Goal: Information Seeking & Learning: Learn about a topic

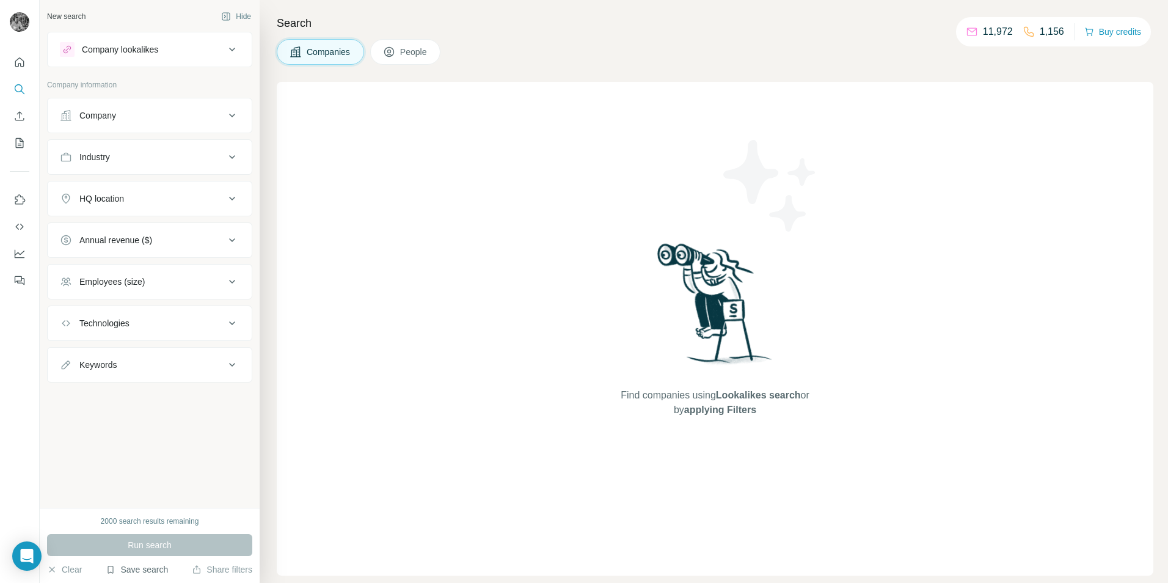
click at [140, 572] on button "Save search" at bounding box center [137, 569] width 62 height 12
click at [145, 544] on div "View my saved searches" at bounding box center [171, 548] width 129 height 24
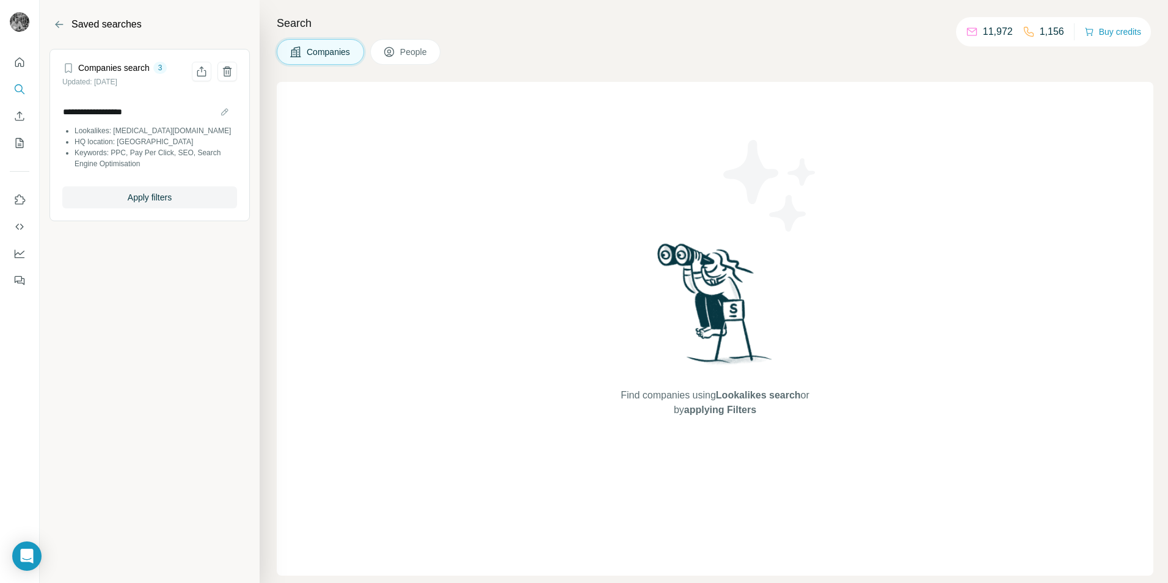
click at [115, 144] on li "HQ location: [GEOGRAPHIC_DATA]" at bounding box center [156, 141] width 163 height 11
click at [132, 208] on button "Apply filters" at bounding box center [149, 197] width 175 height 22
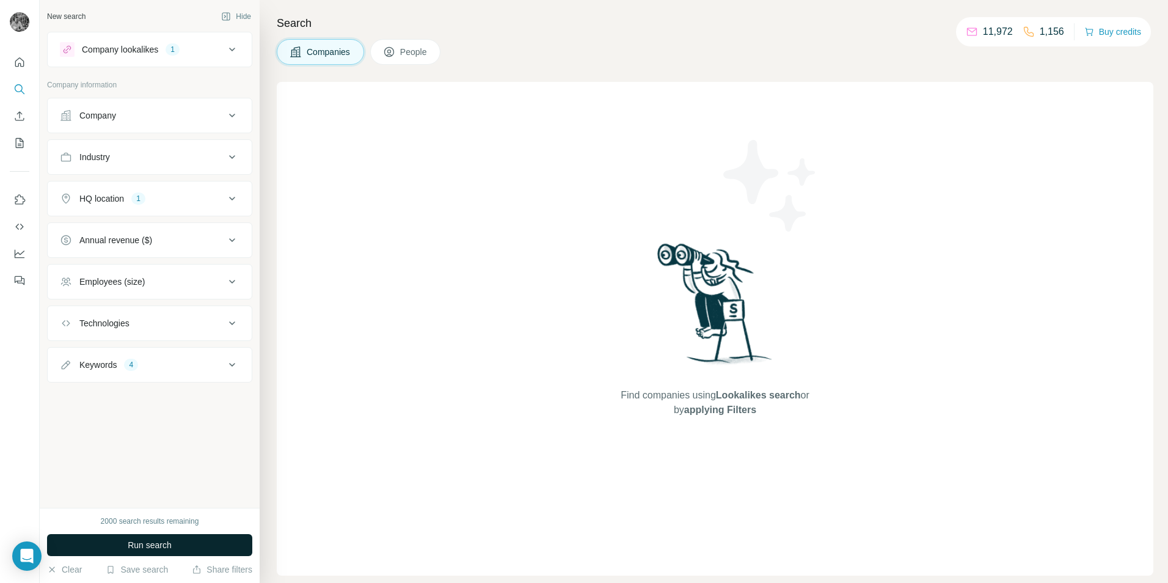
click at [159, 542] on span "Run search" at bounding box center [150, 545] width 44 height 12
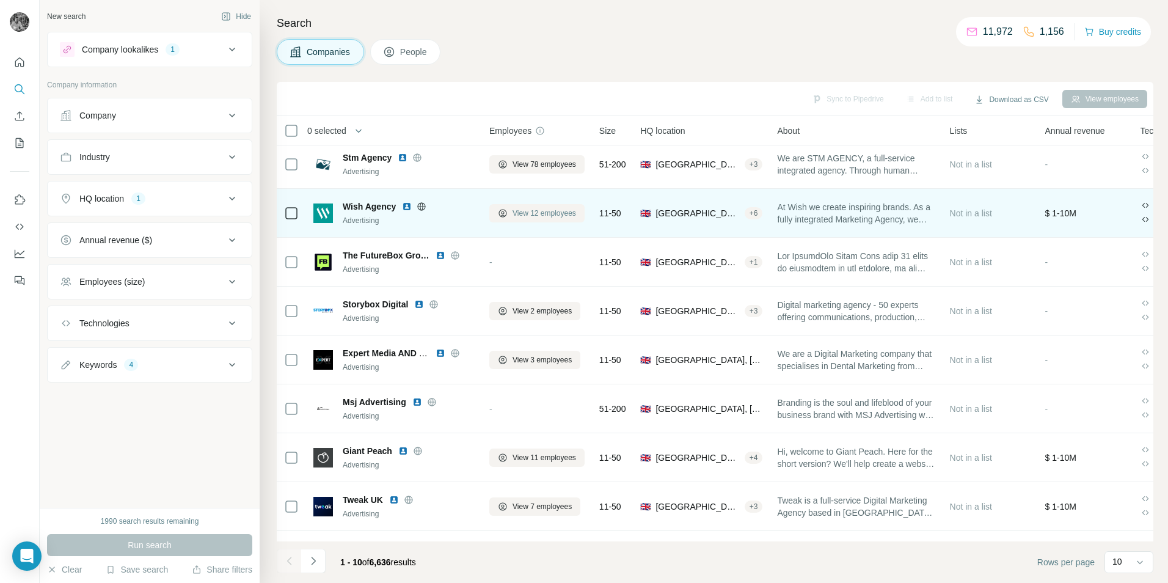
scroll to position [99, 0]
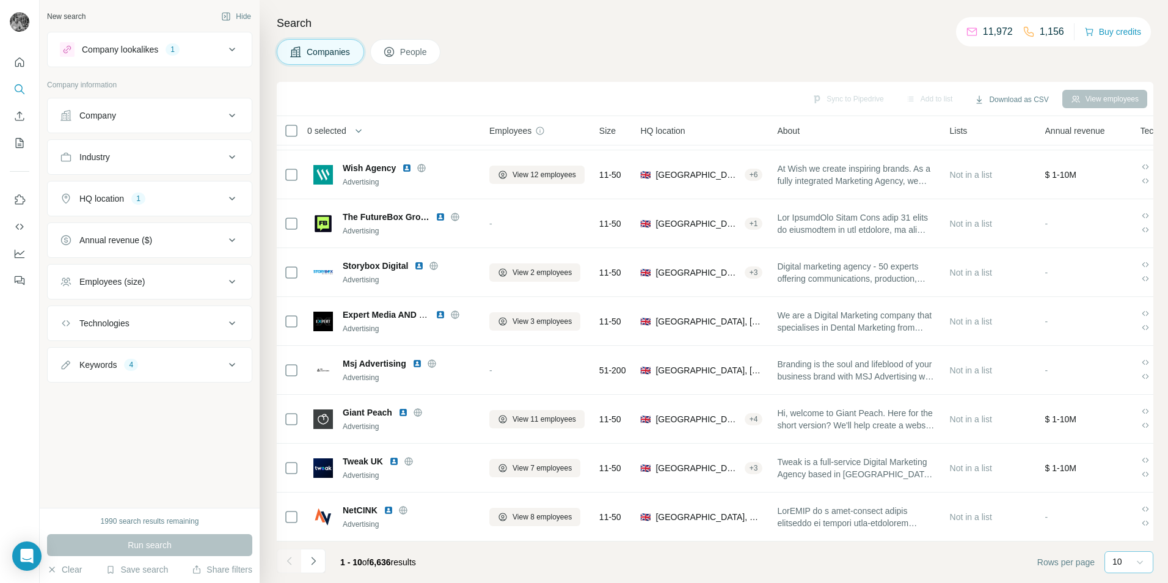
click at [1136, 561] on icon at bounding box center [1140, 562] width 12 height 12
click at [1125, 472] on p "60" at bounding box center [1120, 468] width 10 height 12
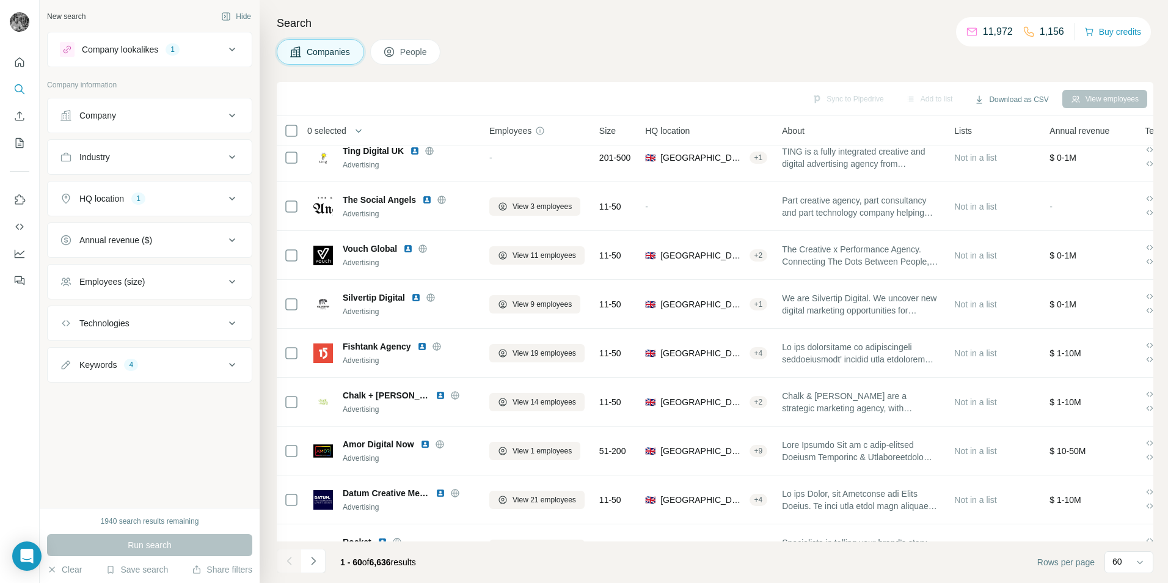
scroll to position [2543, 0]
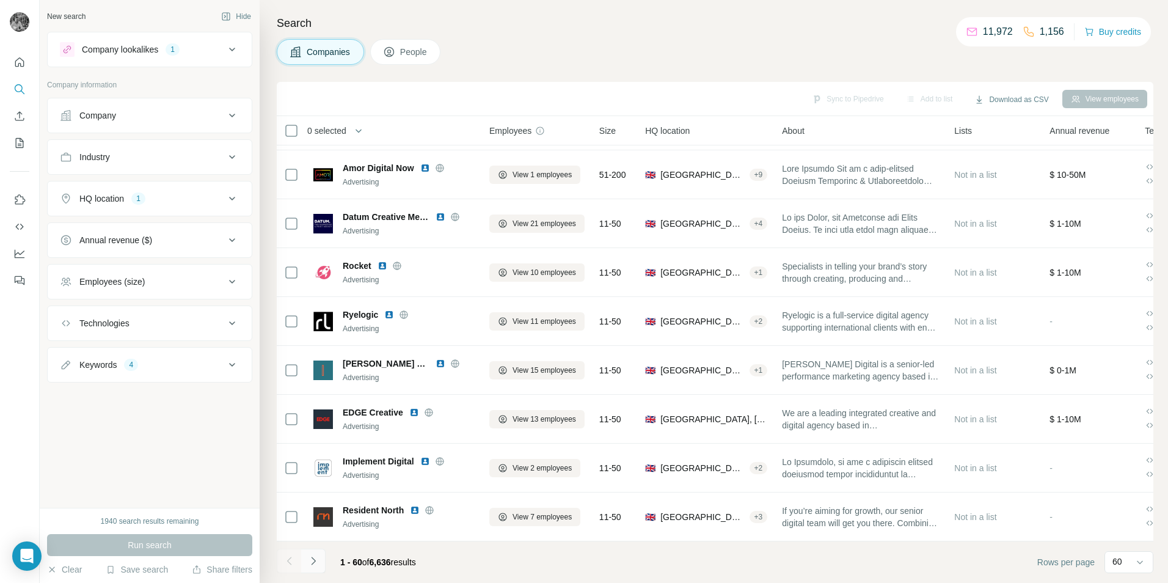
click at [314, 562] on icon "Navigate to next page" at bounding box center [313, 561] width 4 height 8
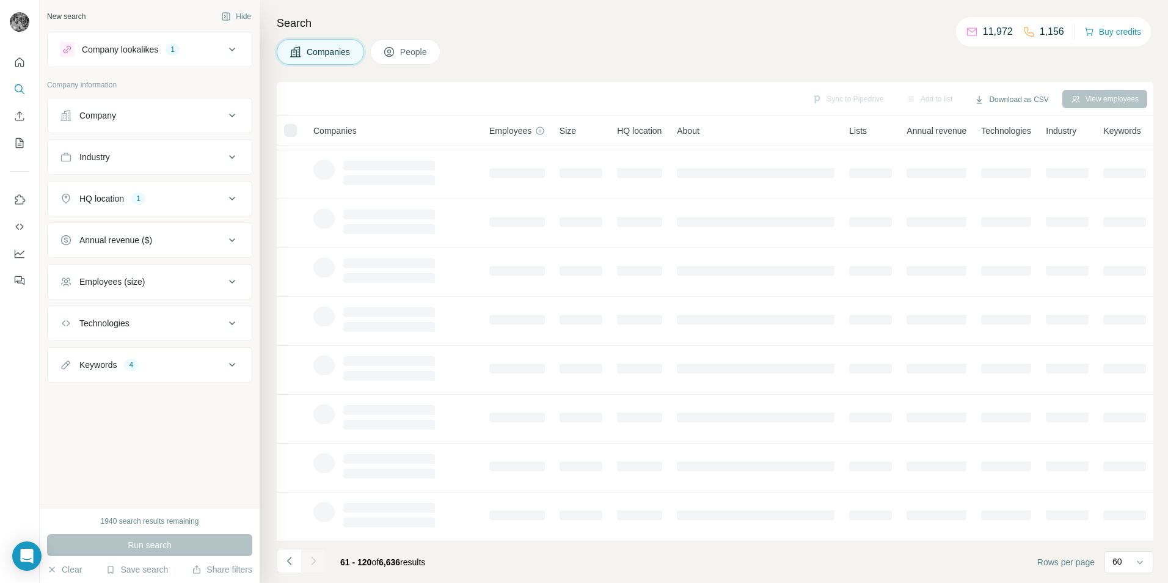
scroll to position [99, 0]
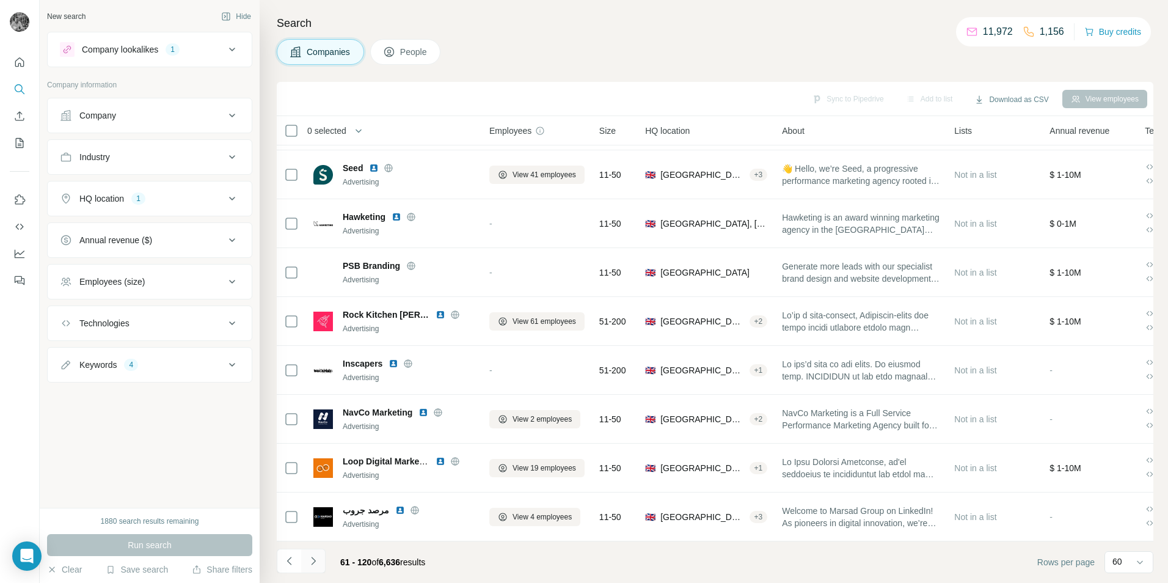
click at [315, 564] on icon "Navigate to next page" at bounding box center [313, 561] width 12 height 12
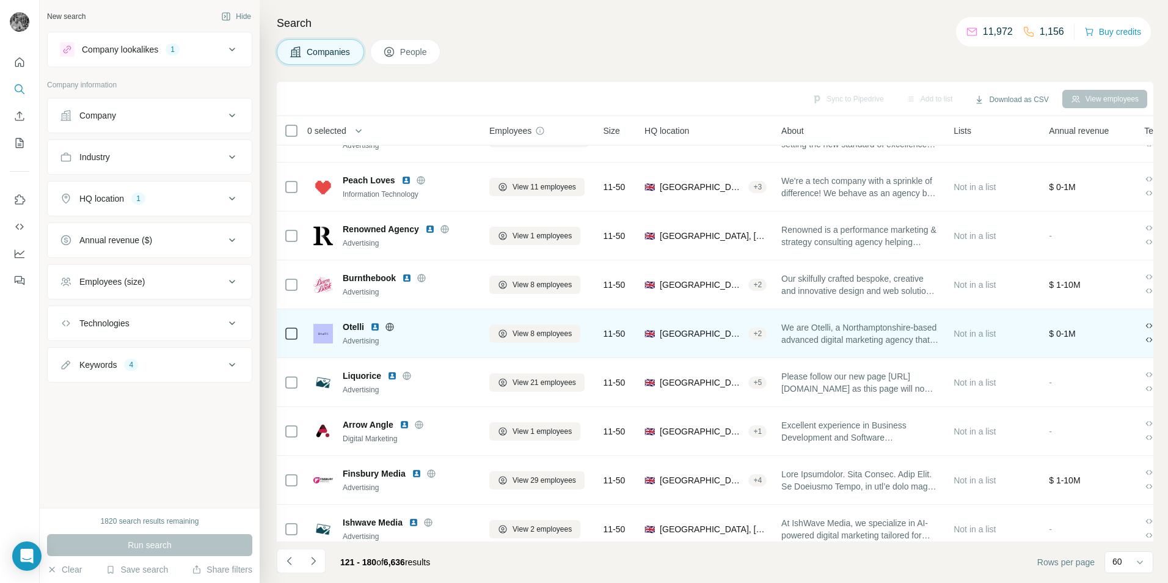
scroll to position [1138, 0]
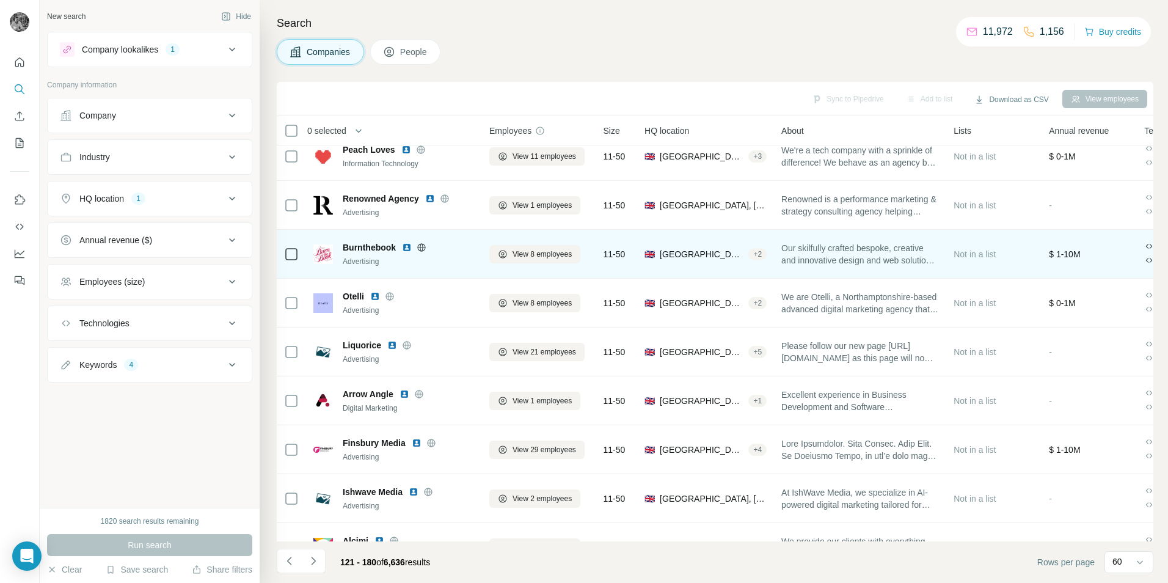
click at [406, 250] on img at bounding box center [407, 248] width 10 height 10
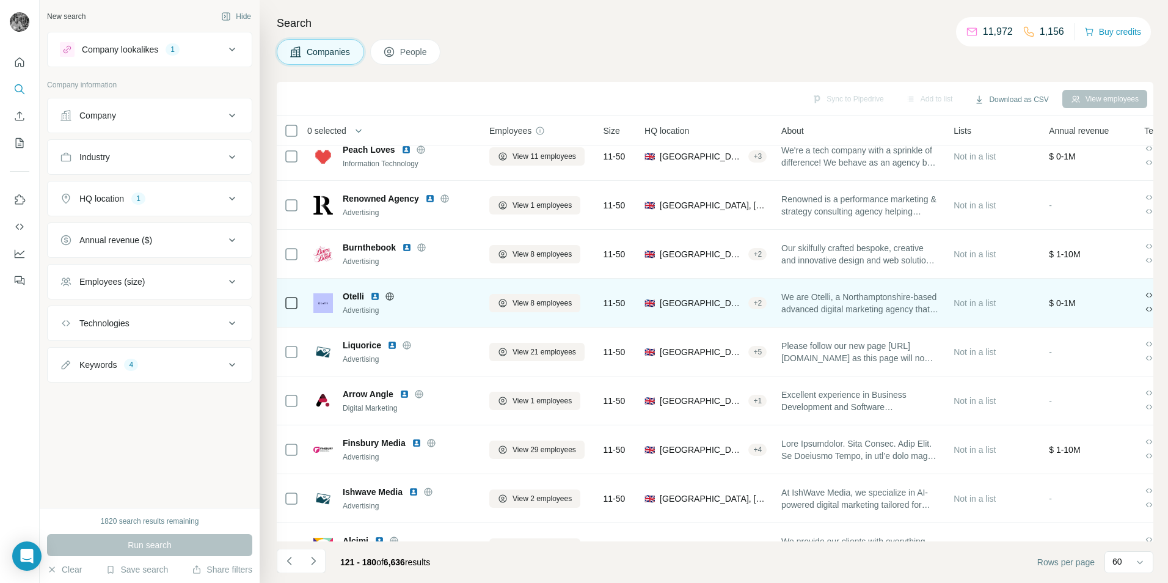
click at [376, 296] on img at bounding box center [375, 296] width 10 height 10
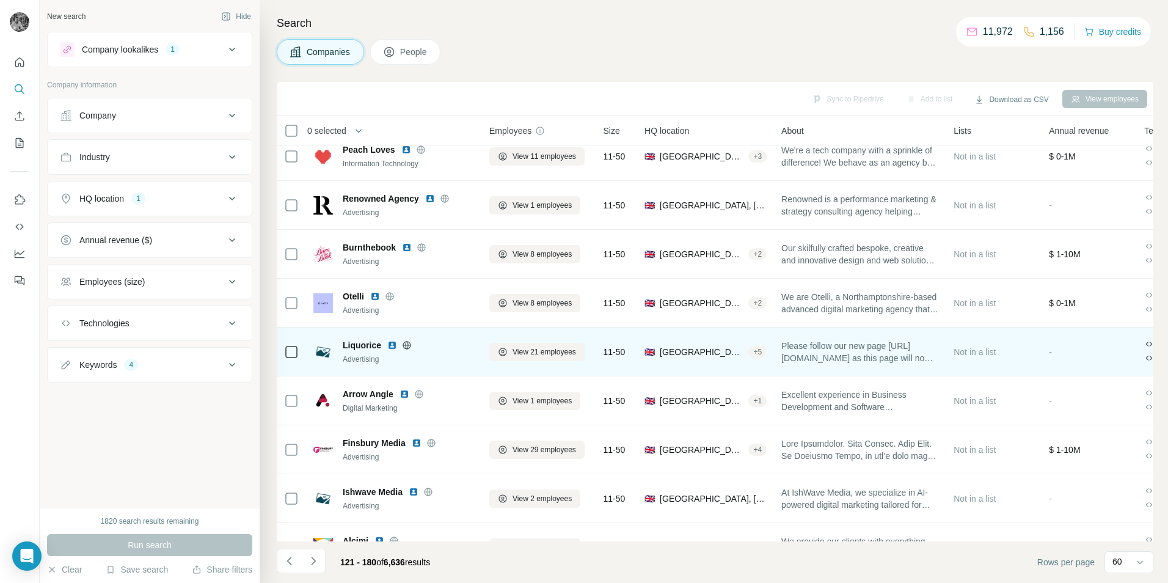
click at [391, 345] on img at bounding box center [392, 345] width 10 height 10
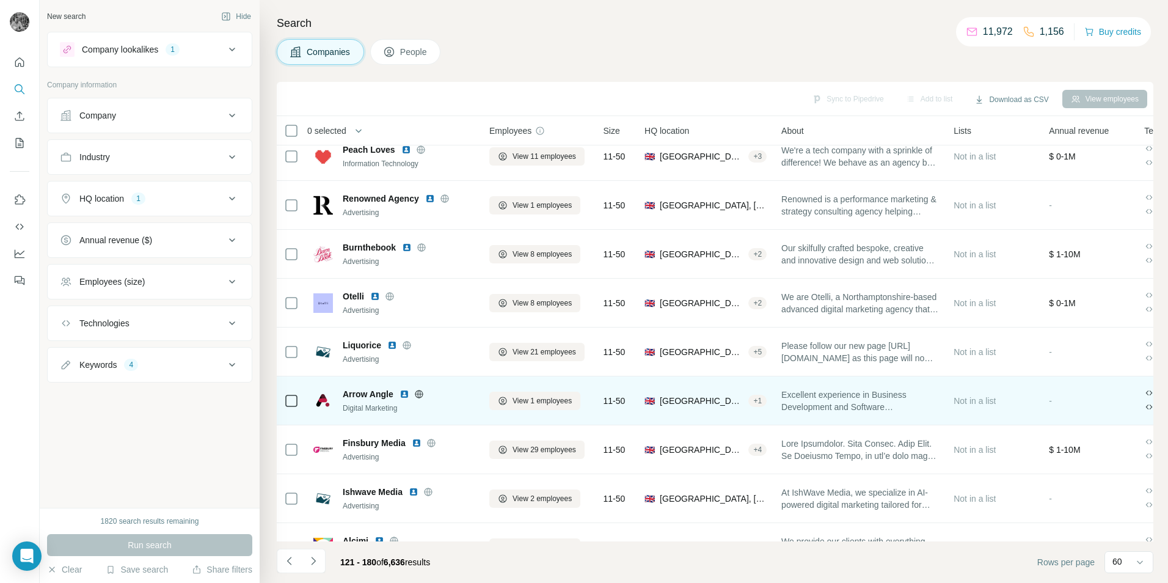
scroll to position [1199, 0]
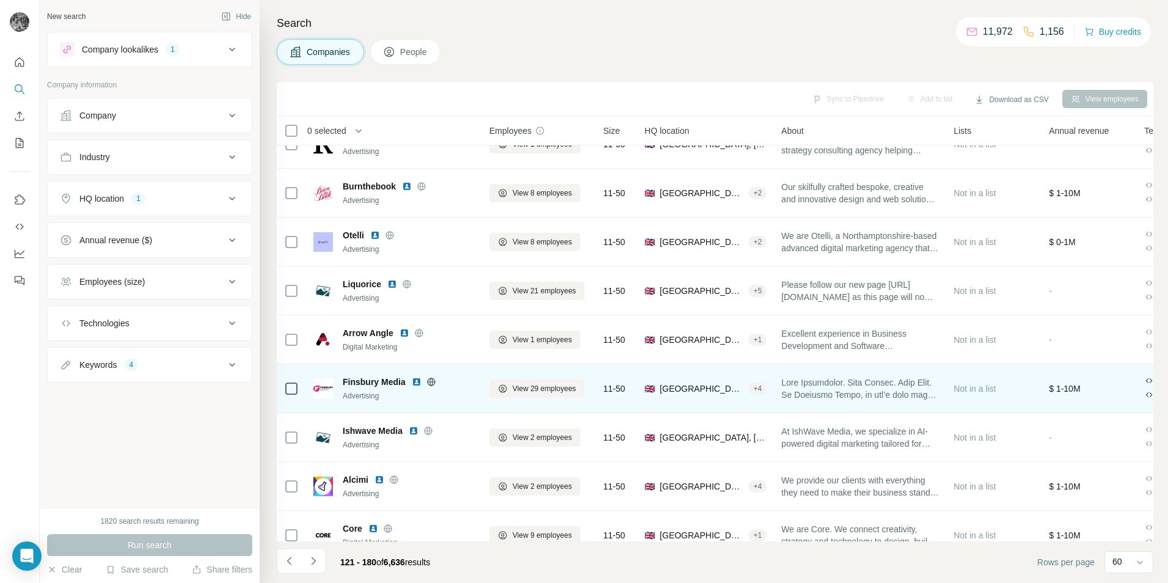
click at [417, 384] on img at bounding box center [417, 382] width 10 height 10
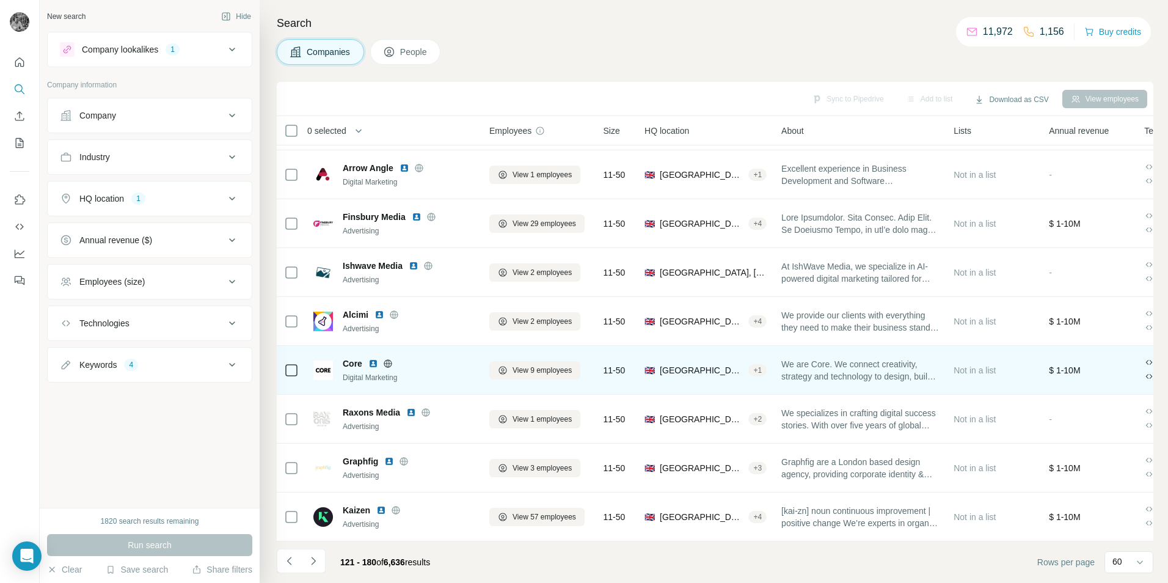
scroll to position [1382, 0]
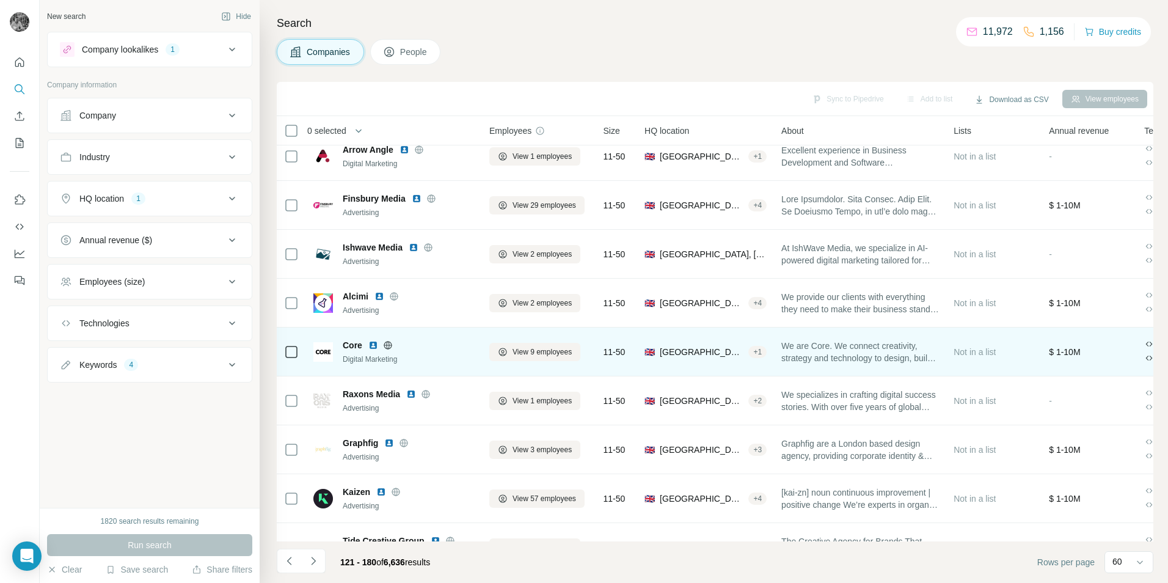
click at [369, 345] on img at bounding box center [373, 345] width 10 height 10
click at [371, 346] on img at bounding box center [373, 345] width 10 height 10
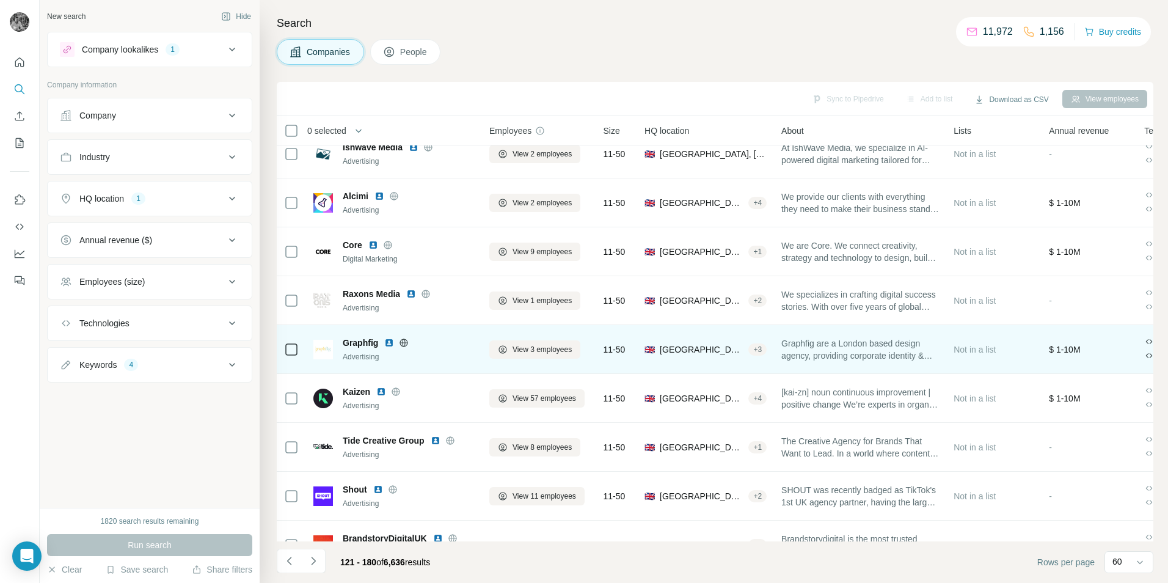
scroll to position [1504, 0]
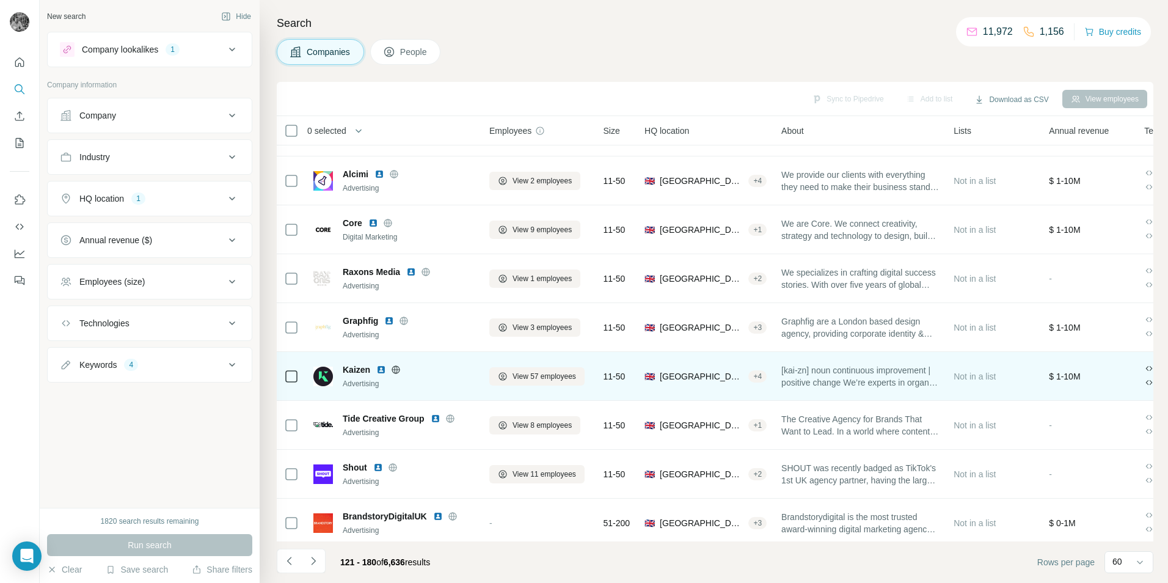
click at [383, 368] on img at bounding box center [381, 370] width 10 height 10
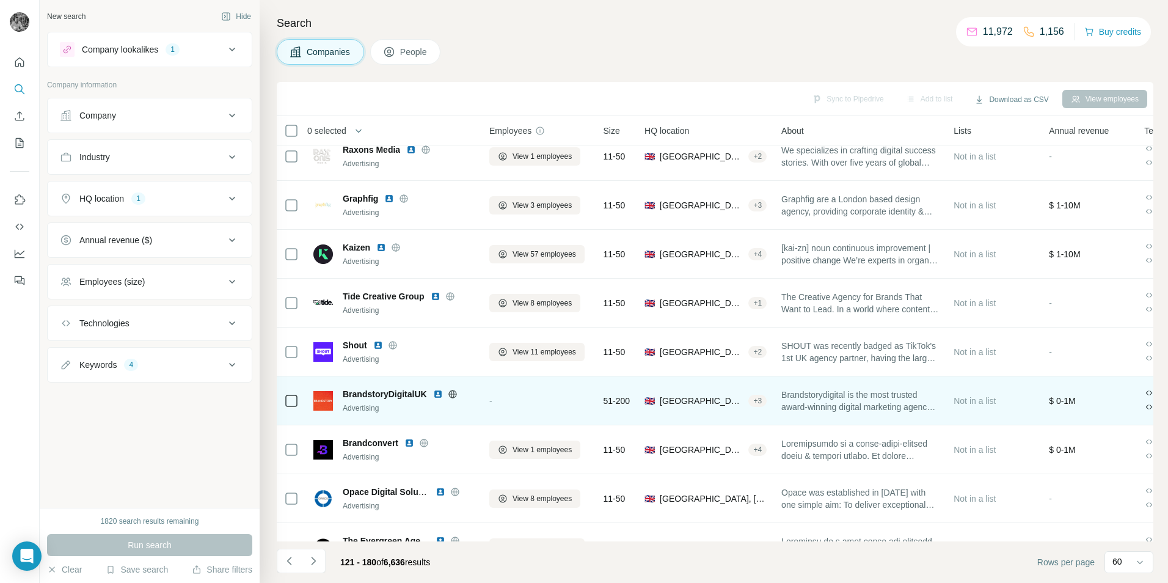
scroll to position [1687, 0]
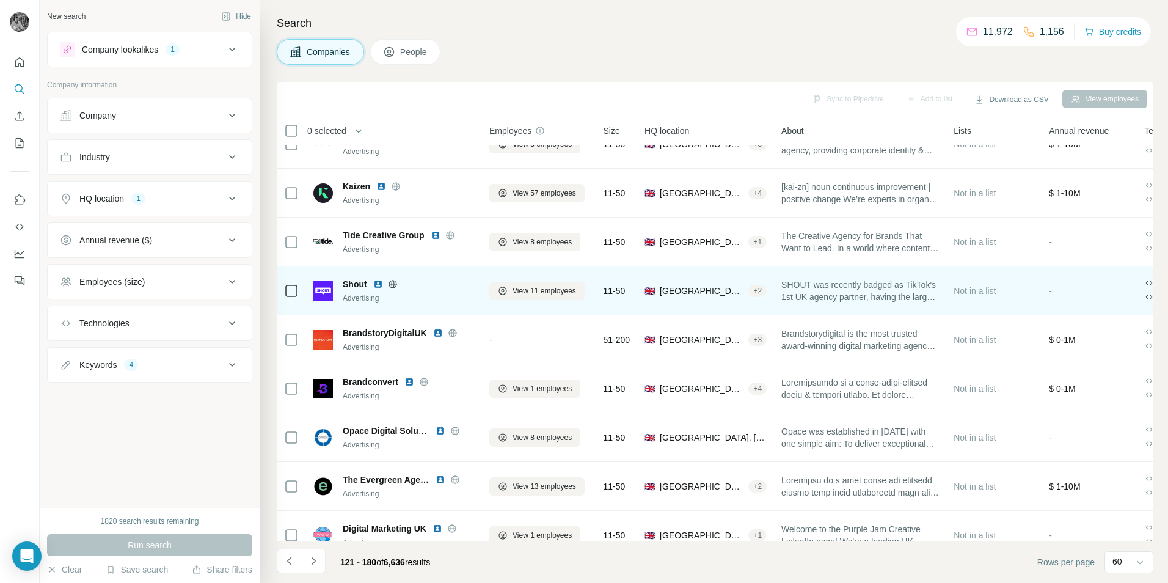
click at [378, 284] on img at bounding box center [378, 284] width 10 height 10
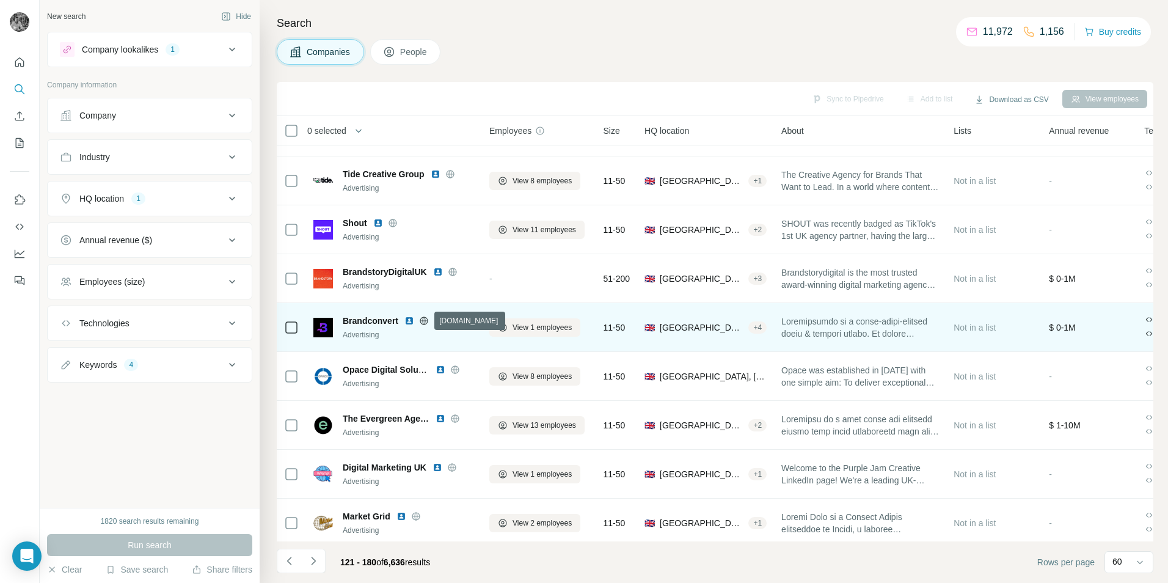
scroll to position [1810, 0]
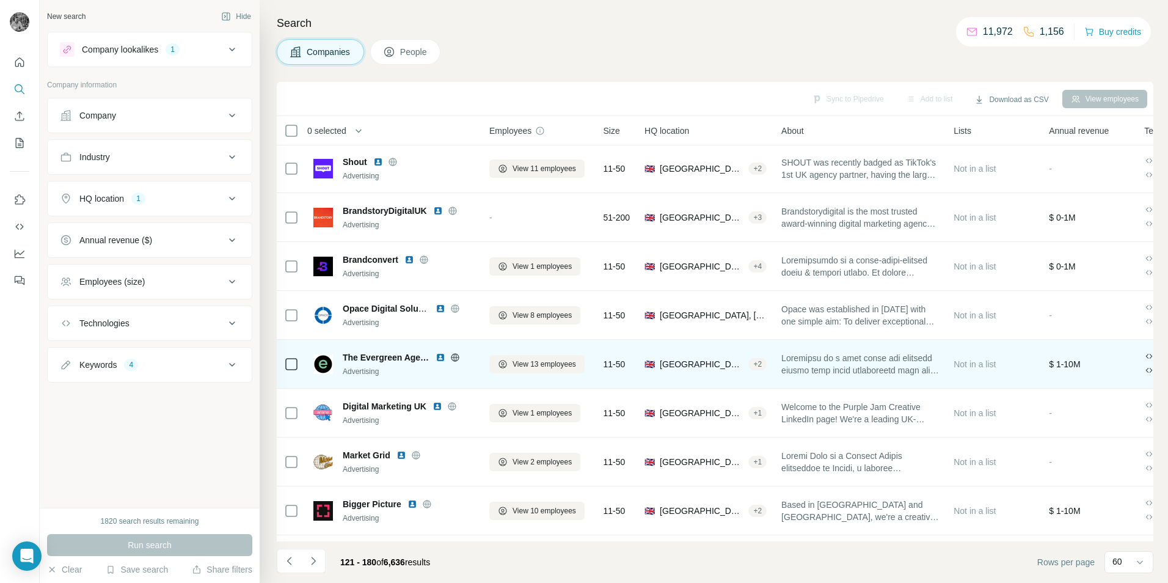
click at [437, 356] on img at bounding box center [441, 358] width 10 height 10
